Goal: Transaction & Acquisition: Obtain resource

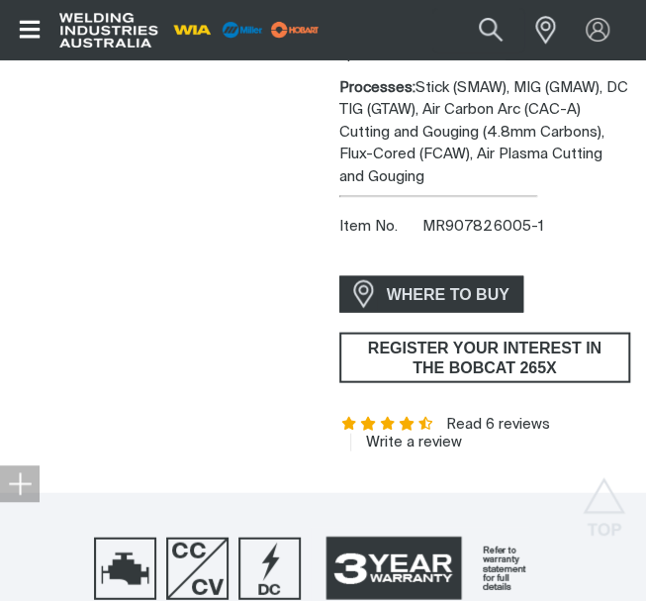
scroll to position [990, 0]
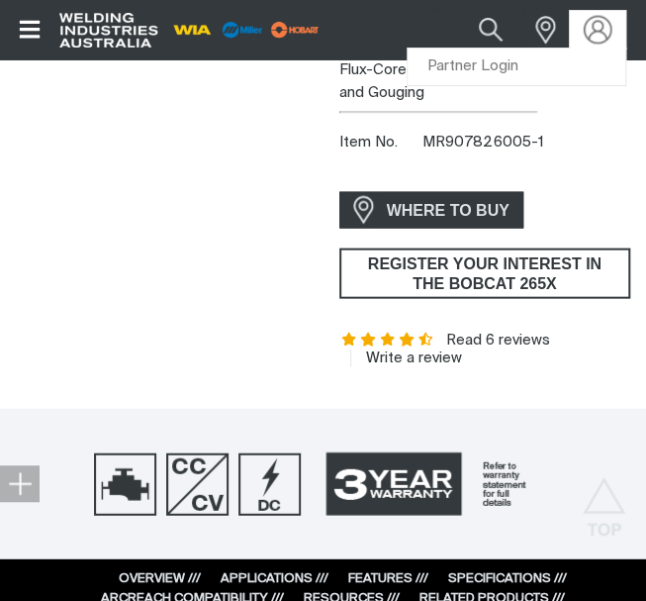
click at [596, 28] on img at bounding box center [598, 30] width 29 height 29
click at [481, 72] on link "Partner Login" at bounding box center [517, 67] width 218 height 37
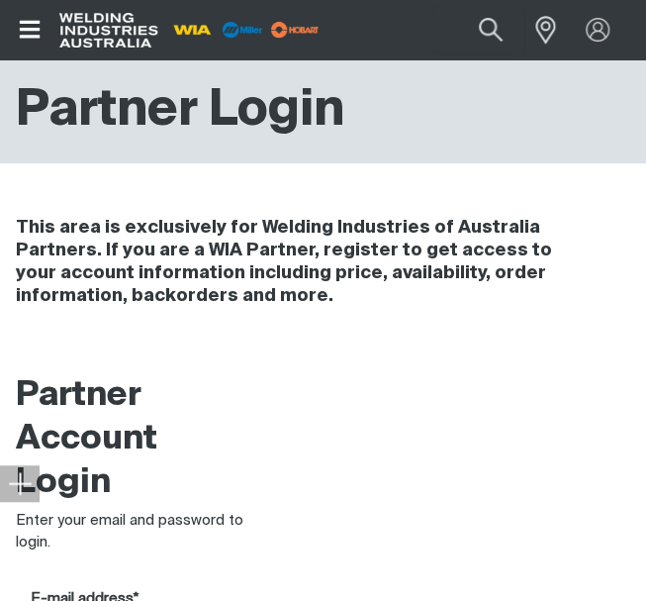
type input "[EMAIL_ADDRESS][DOMAIN_NAME]"
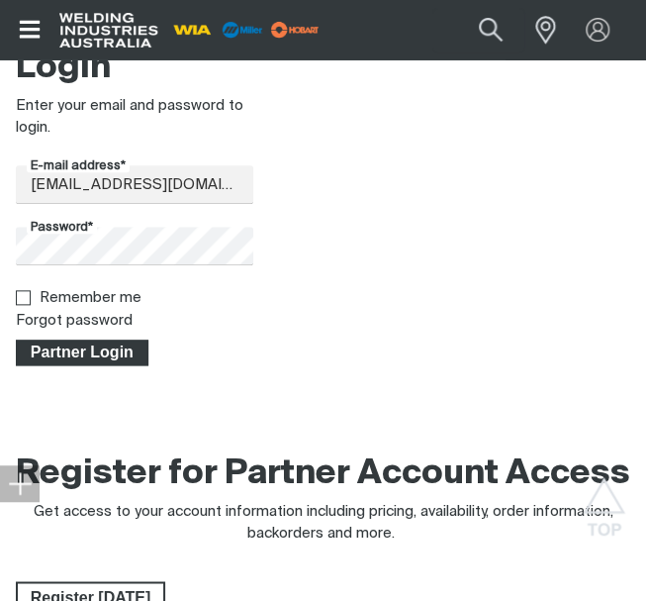
click at [101, 346] on span "Partner Login" at bounding box center [82, 353] width 129 height 26
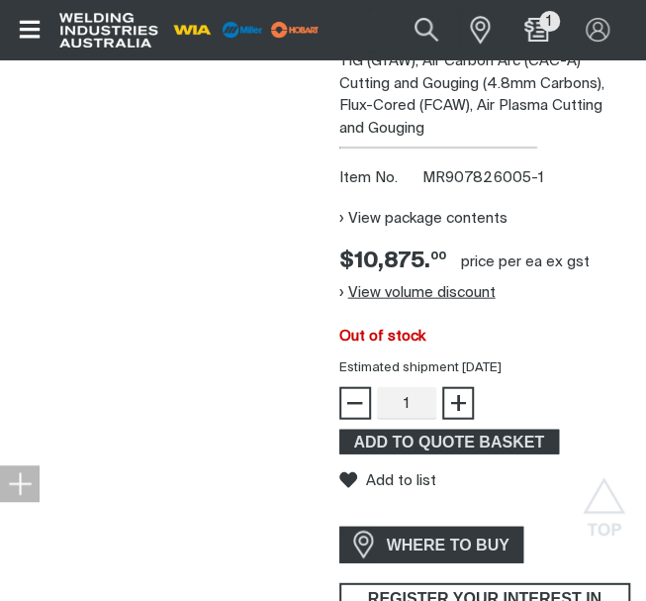
scroll to position [990, 0]
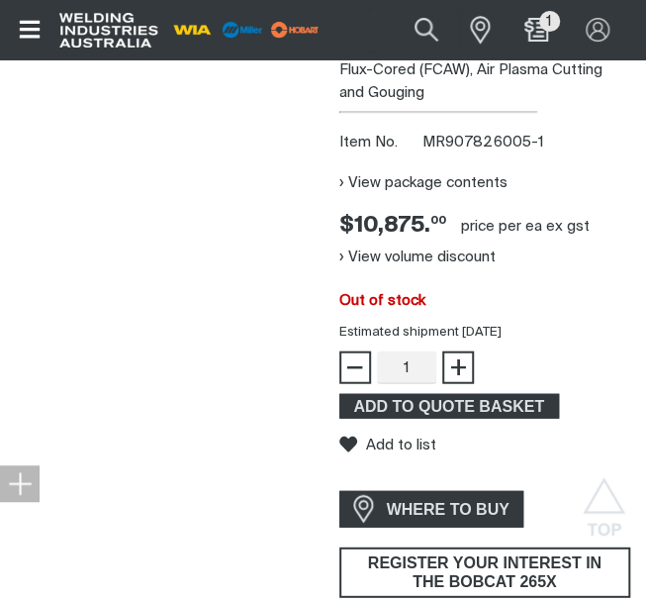
drag, startPoint x: 181, startPoint y: 375, endPoint x: 216, endPoint y: 495, distance: 124.7
drag, startPoint x: 445, startPoint y: 259, endPoint x: 447, endPoint y: 249, distance: 10.1
click at [444, 259] on button "View volume discount" at bounding box center [418, 257] width 156 height 32
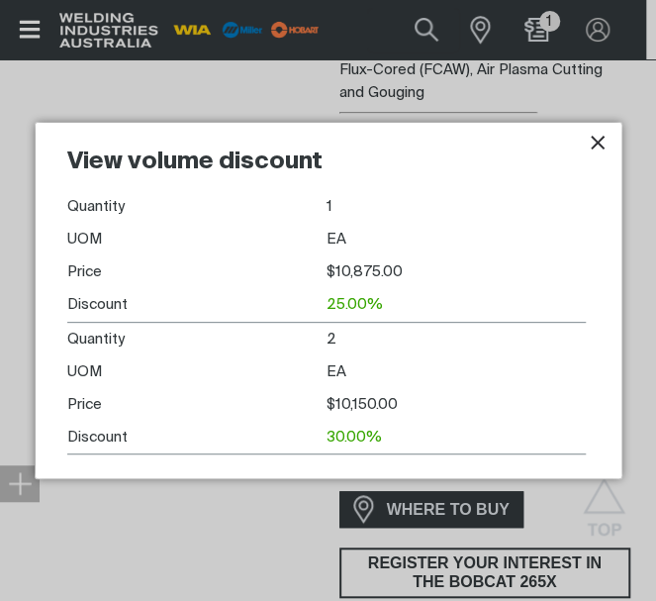
click at [596, 145] on icon "Close pop-up overlay" at bounding box center [598, 143] width 14 height 14
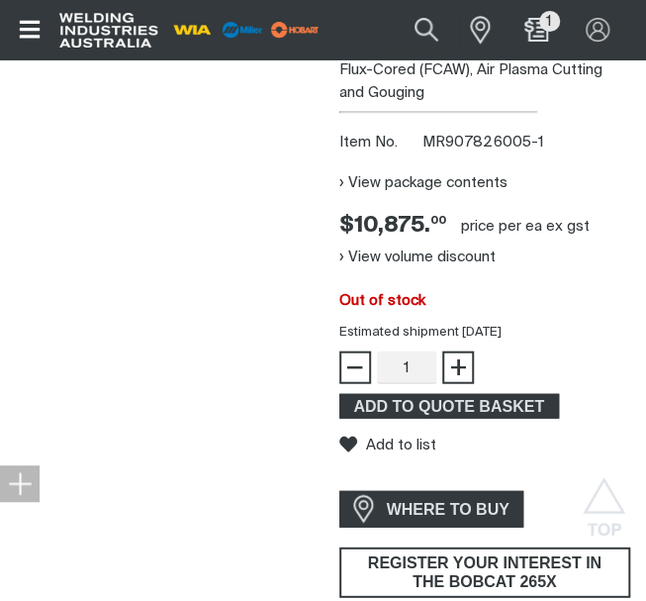
click at [464, 253] on button "View volume discount" at bounding box center [418, 257] width 156 height 32
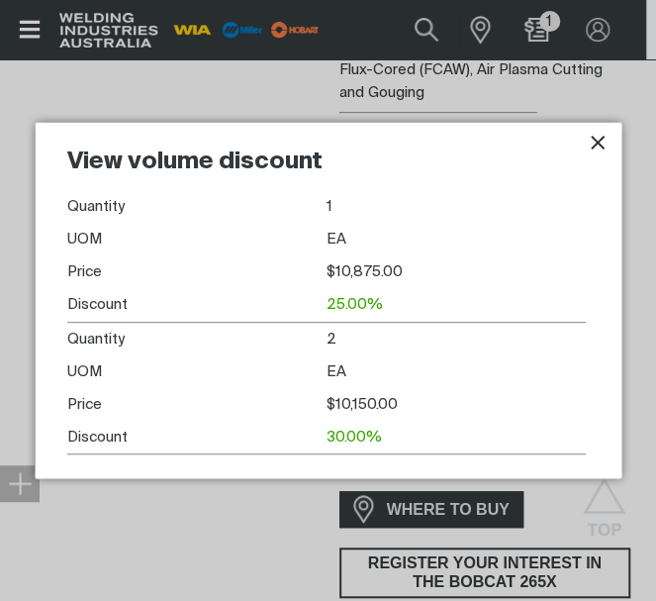
click at [593, 145] on icon "Close pop-up overlay" at bounding box center [598, 143] width 24 height 24
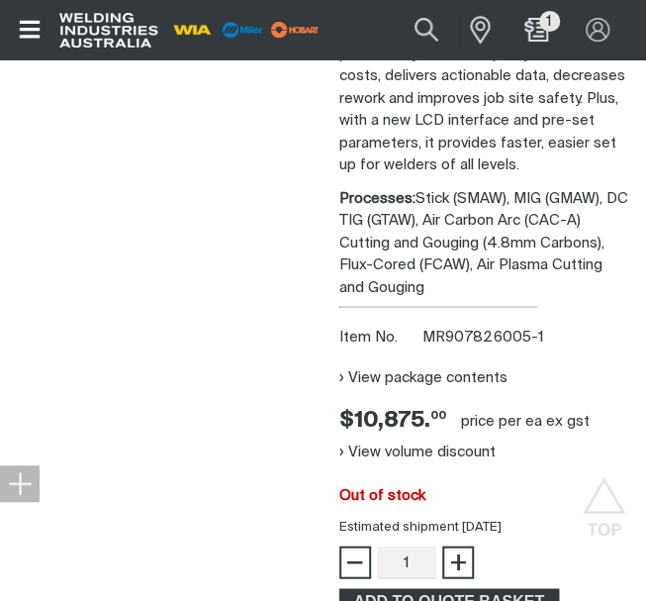
scroll to position [924, 0]
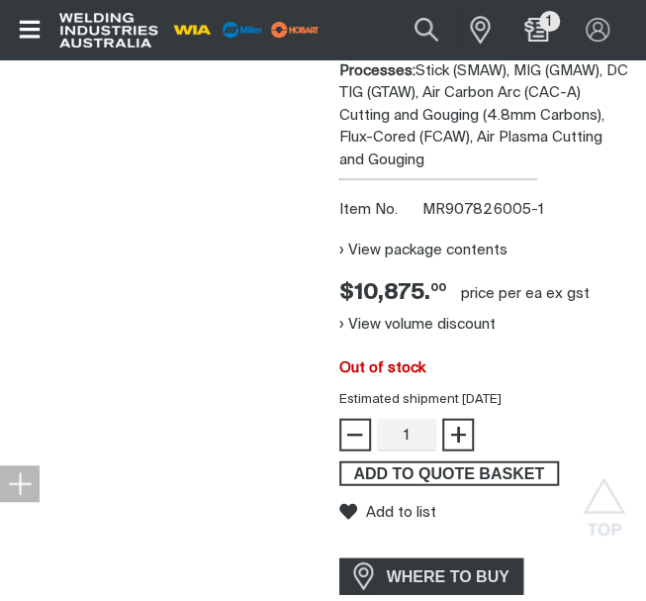
click at [408, 471] on span "ADD TO QUOTE BASKET" at bounding box center [450, 473] width 216 height 26
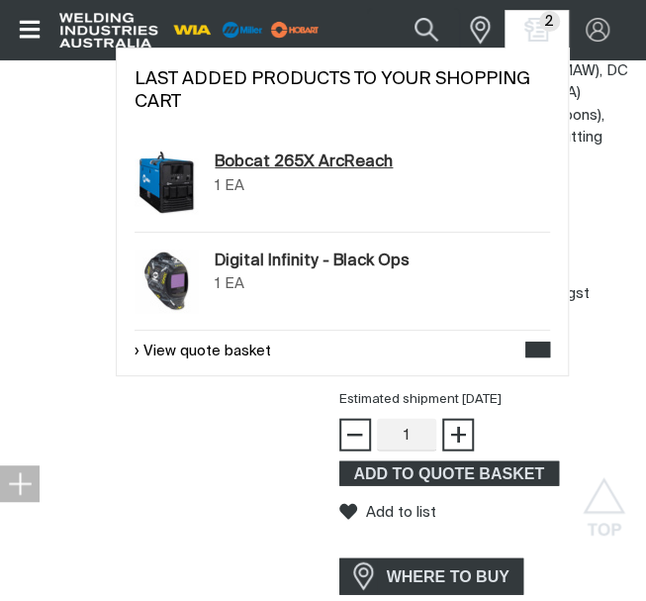
click at [330, 155] on link "Bobcat 265X ArcReach" at bounding box center [304, 162] width 178 height 24
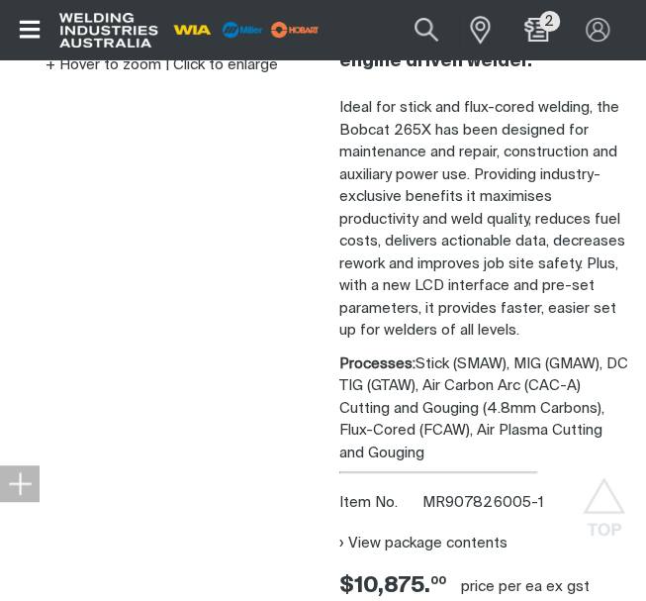
scroll to position [423, 0]
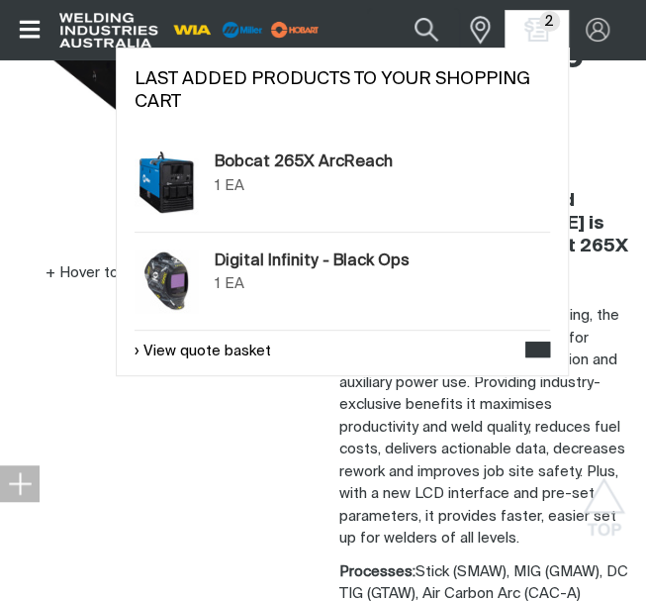
click at [546, 24] on span "2" at bounding box center [549, 21] width 21 height 21
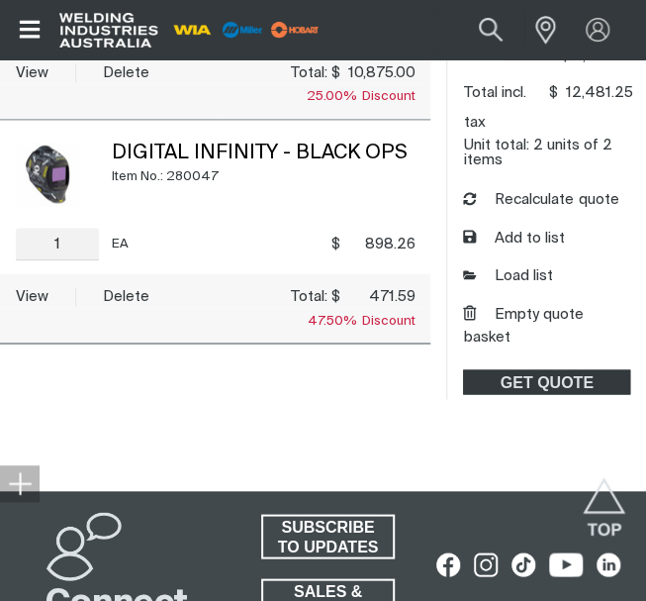
scroll to position [659, 0]
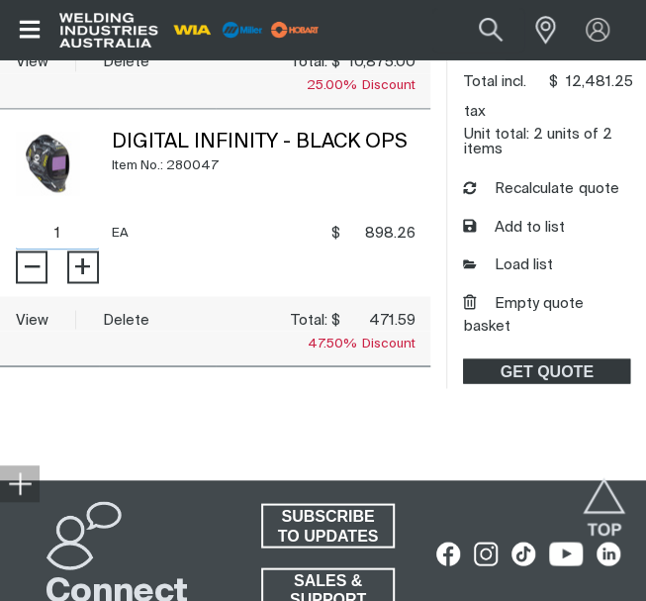
click at [60, 224] on input "1" at bounding box center [57, 233] width 83 height 32
click at [38, 264] on span "−" at bounding box center [32, 266] width 19 height 34
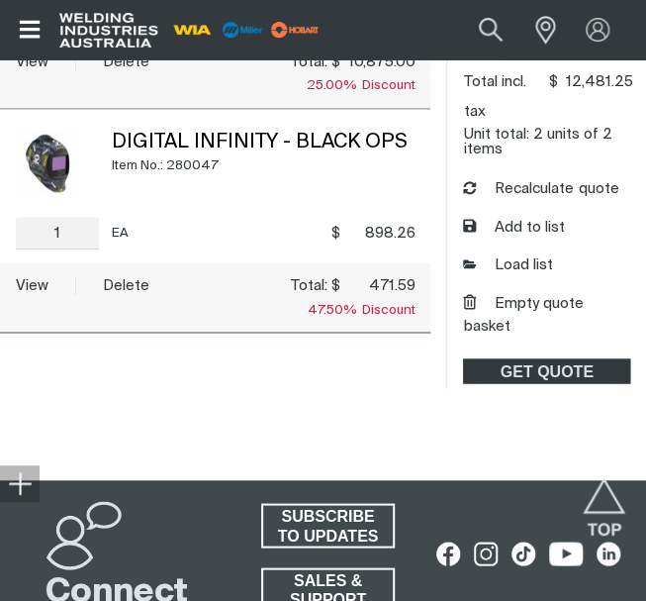
click at [112, 314] on tbody "Digital Infinity - Black Ops Item No.: 280047 − 1 Quantity + EA $ 898.26 $898.2…" at bounding box center [215, 221] width 431 height 224
click at [125, 285] on button "Delete" at bounding box center [126, 285] width 47 height 23
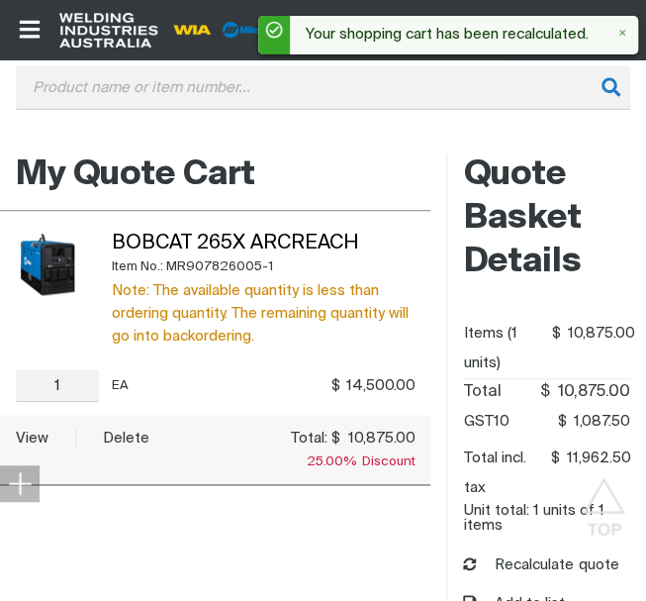
scroll to position [263, 0]
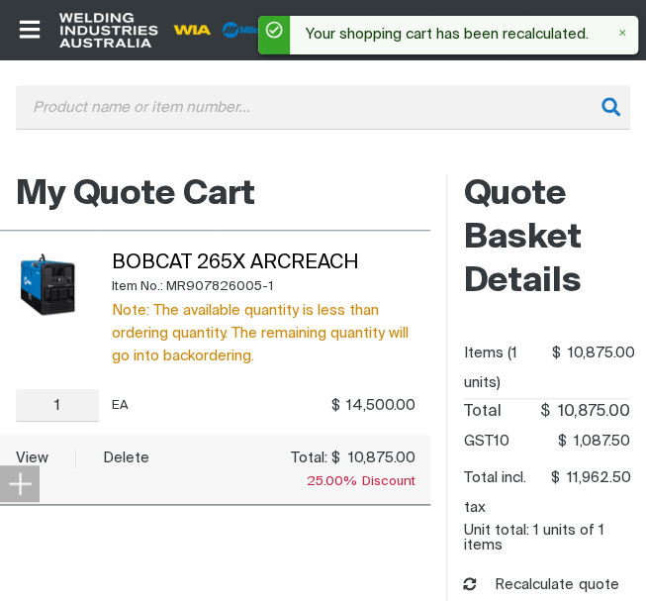
click at [420, 143] on div "Search When search results are available use up and down arrows to review and e…" at bounding box center [323, 122] width 615 height 74
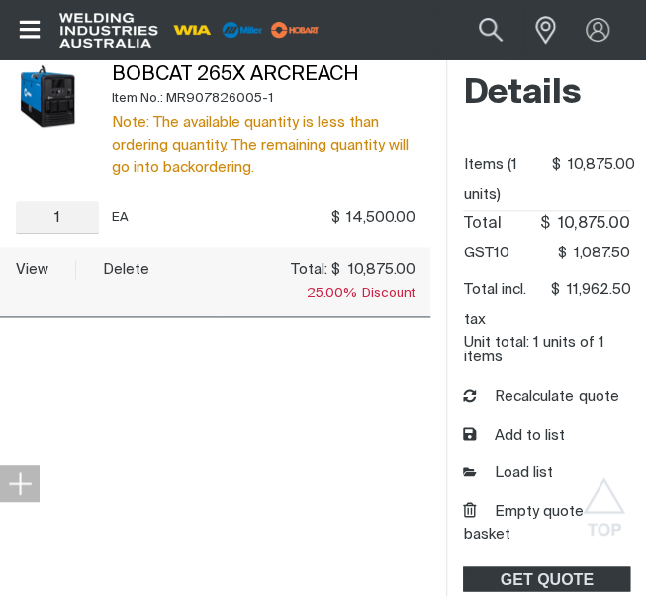
scroll to position [330, 0]
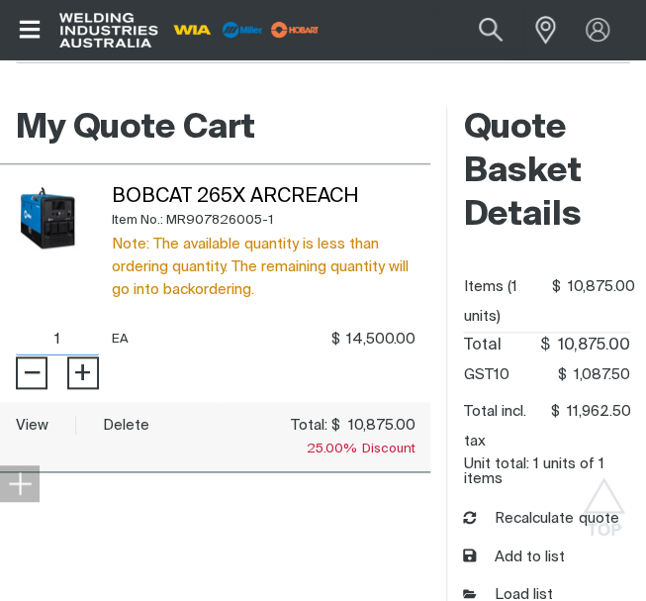
click at [77, 339] on input "1" at bounding box center [57, 339] width 83 height 32
type input "2"
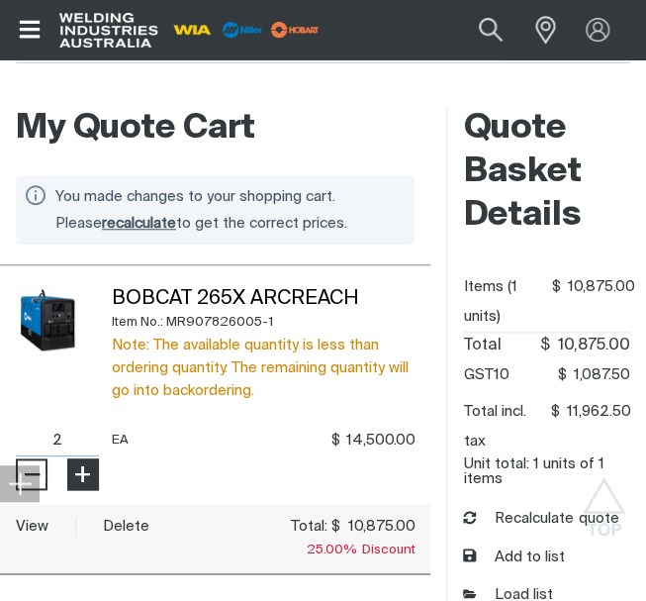
click at [85, 369] on tbody "Bobcat 265X ArcReach Item No.: MR907826005-1 Note: The available quantity is le…" at bounding box center [215, 419] width 431 height 309
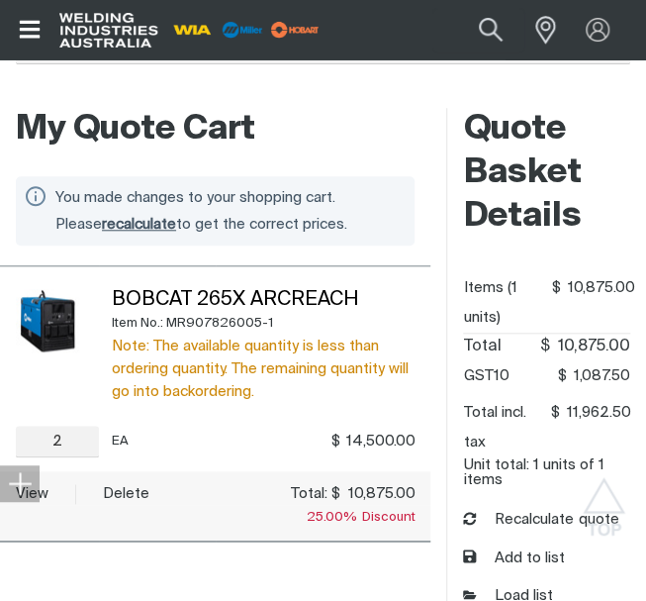
click at [205, 397] on div "Note: The available quantity is less than ordering quantity. The remaining quan…" at bounding box center [264, 369] width 304 height 68
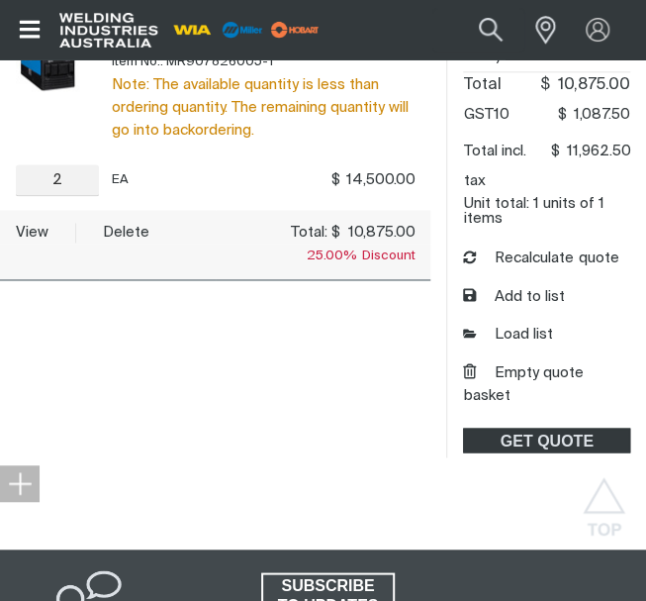
scroll to position [593, 0]
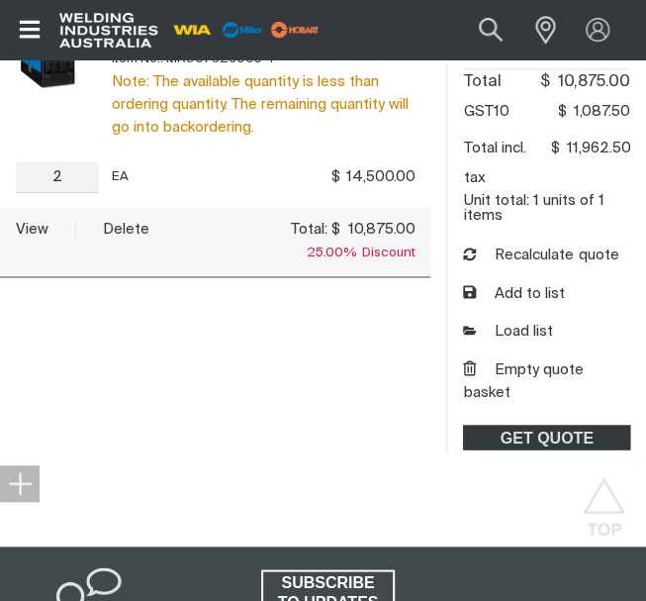
click at [337, 346] on div "My Quote Cart You made changes to your shopping cart. Please recalculate to get…" at bounding box center [215, 149] width 399 height 611
drag, startPoint x: 305, startPoint y: 325, endPoint x: 538, endPoint y: 414, distance: 249.1
click at [538, 425] on span "GET QUOTE" at bounding box center [546, 438] width 163 height 26
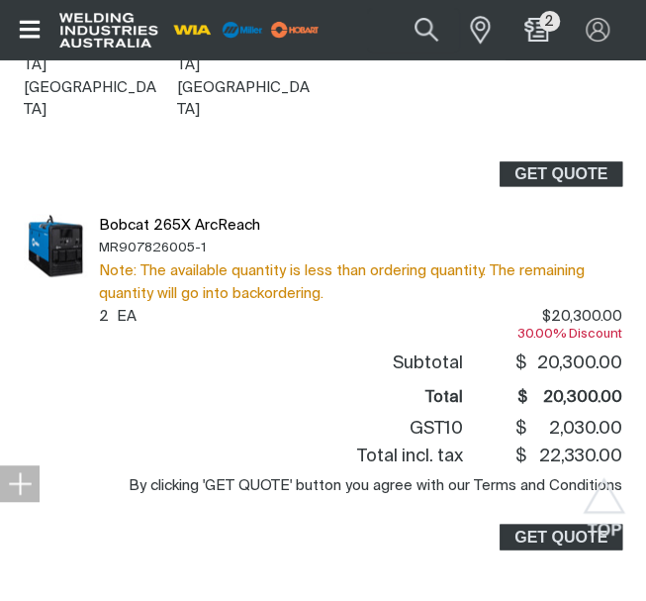
scroll to position [594, 0]
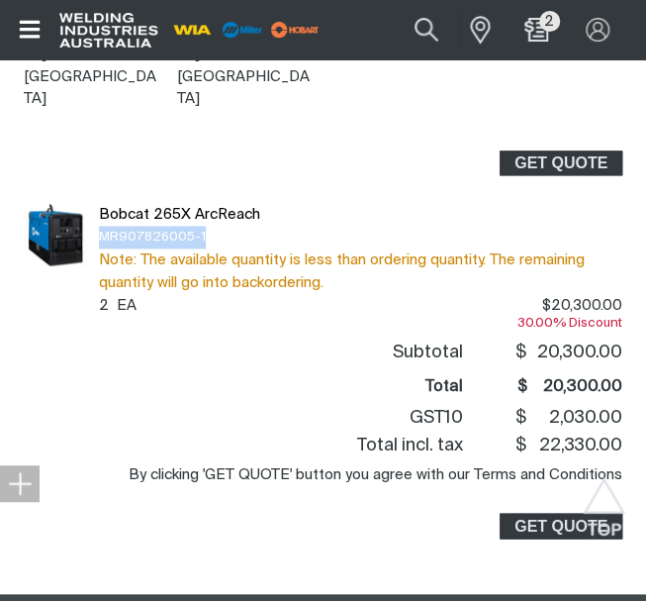
drag, startPoint x: 202, startPoint y: 191, endPoint x: 101, endPoint y: 194, distance: 101.0
click at [101, 226] on span "MR907826005-1" at bounding box center [361, 237] width 524 height 23
copy span "MR907826005-1"
click at [443, 203] on span "Bobcat 265X ArcReach" at bounding box center [361, 214] width 524 height 23
drag, startPoint x: 200, startPoint y: 188, endPoint x: 103, endPoint y: 174, distance: 98.0
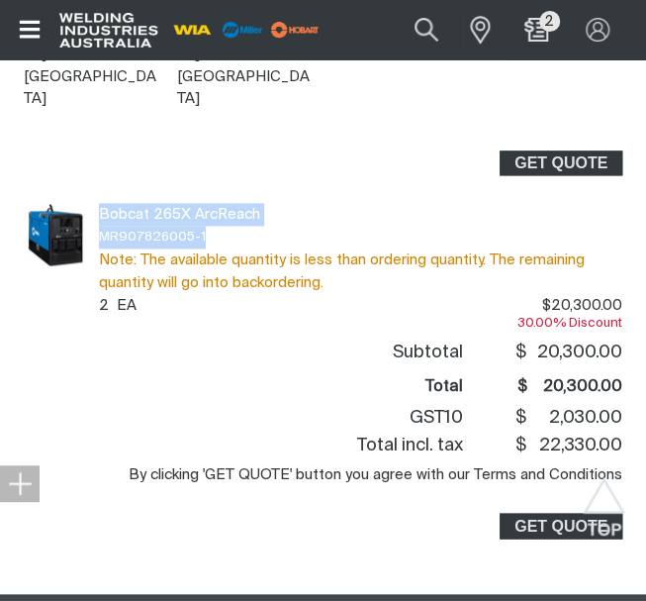
click at [103, 203] on div "Bobcat 265X ArcReach MR907826005-1 Note: The available quantity is less than or…" at bounding box center [361, 248] width 524 height 91
copy div "Bobcat 265X ArcReach MR907826005-1"
click at [449, 152] on div "Shipping address National Weld & Ind Supp Pty Ltd [STREET_ADDRESS][PERSON_NAME]…" at bounding box center [323, 224] width 599 height 629
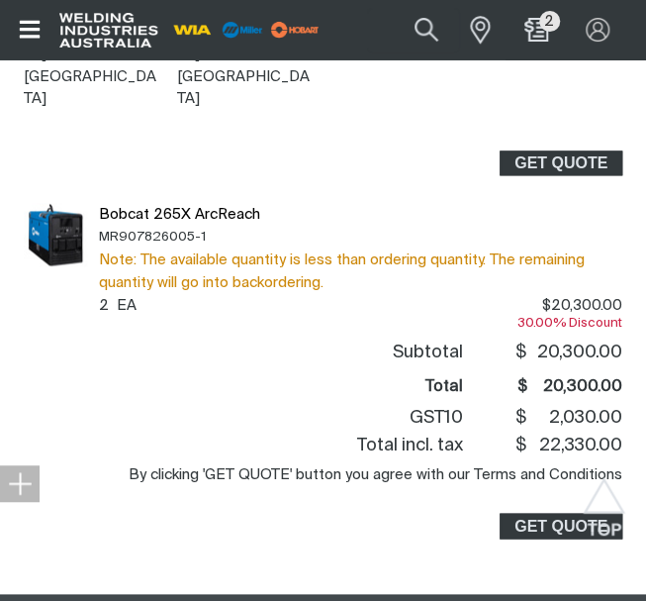
click at [443, 100] on div "Shipping address National Weld & Ind Supp Pty Ltd [STREET_ADDRESS][PERSON_NAME]…" at bounding box center [323, 224] width 599 height 629
click at [426, 30] on button "Search products" at bounding box center [426, 29] width 80 height 53
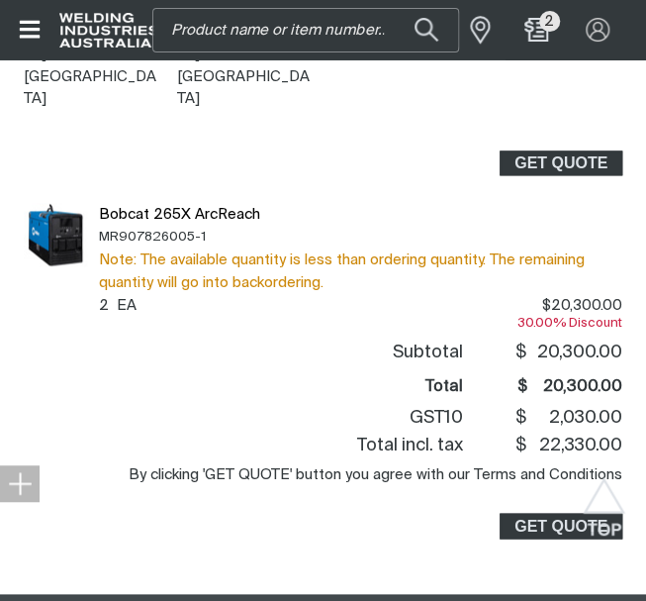
click at [291, 29] on input "Search" at bounding box center [305, 30] width 305 height 43
paste input "MR301456"
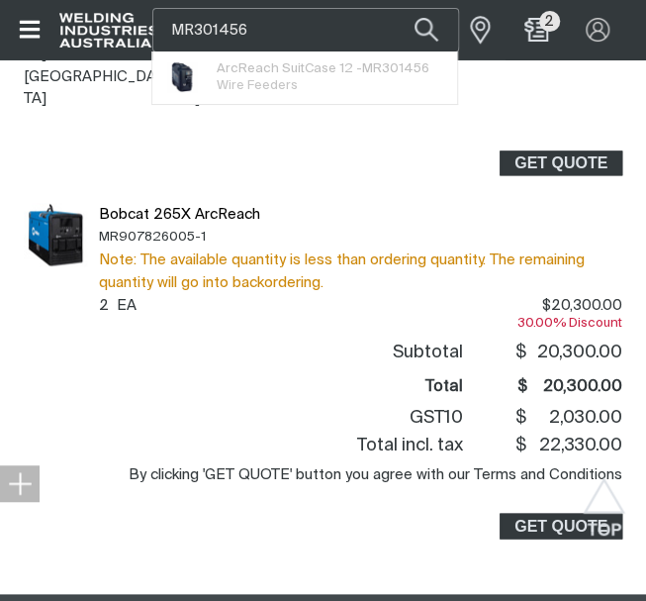
type input "MR301456"
click at [393, 8] on button "Search products" at bounding box center [426, 30] width 67 height 45
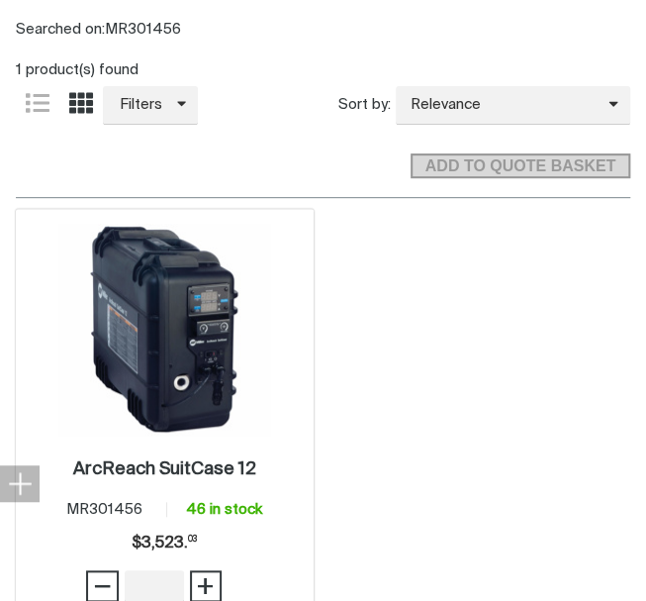
scroll to position [396, 0]
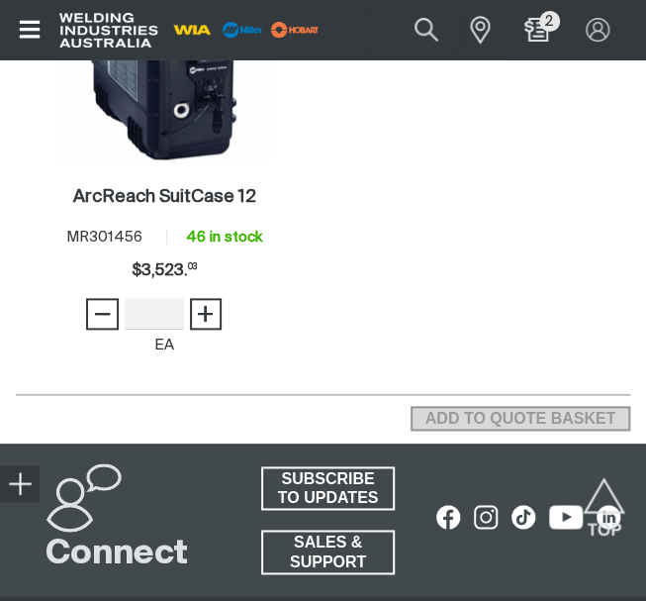
click at [484, 255] on div "1 ArcReach SuitCase 12 . Item No. MR301456 46 in stock Price $3523.03 $3,523. 0…" at bounding box center [323, 160] width 615 height 471
click at [443, 275] on div "1 ArcReach SuitCase 12 . Item No. MR301456 46 in stock Price $3523.03 $3,523. 0…" at bounding box center [323, 160] width 615 height 471
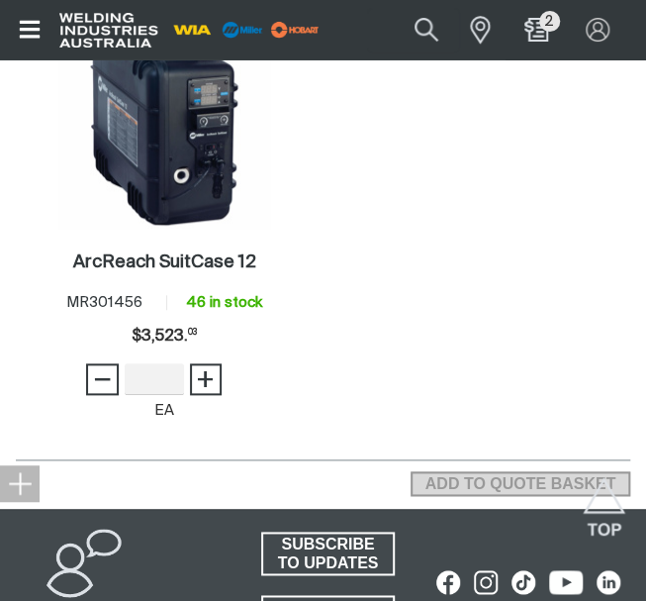
scroll to position [330, 0]
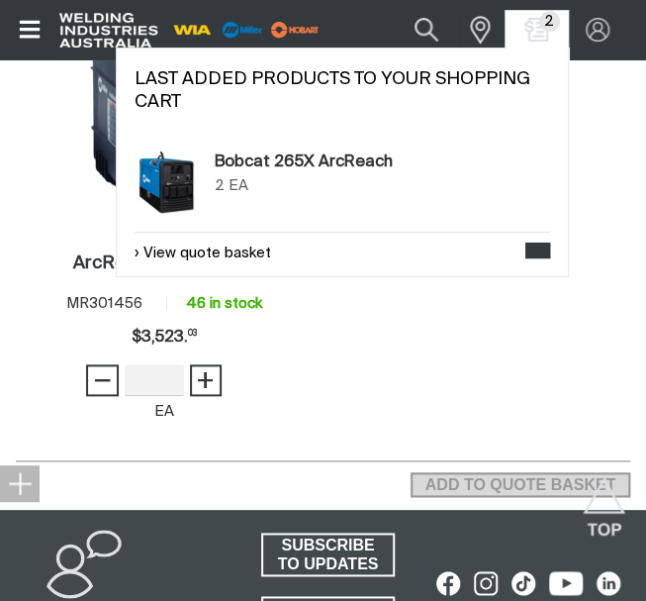
click at [547, 25] on span "2" at bounding box center [549, 21] width 21 height 21
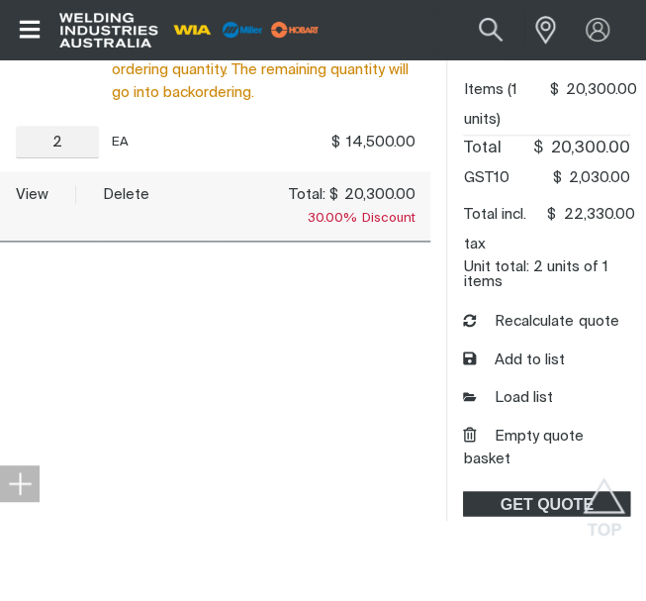
scroll to position [528, 0]
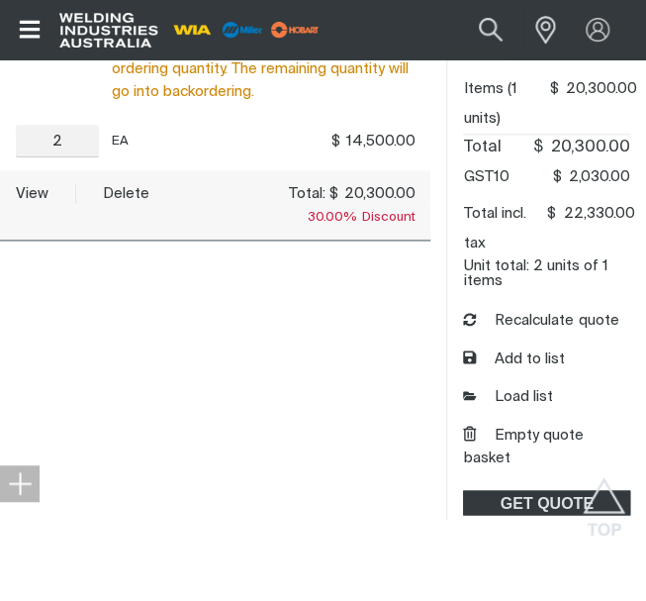
click at [365, 319] on div "My Quote Cart You made changes to your shopping cart. Please recalculate to get…" at bounding box center [215, 214] width 399 height 611
